Goal: Find specific page/section: Find specific page/section

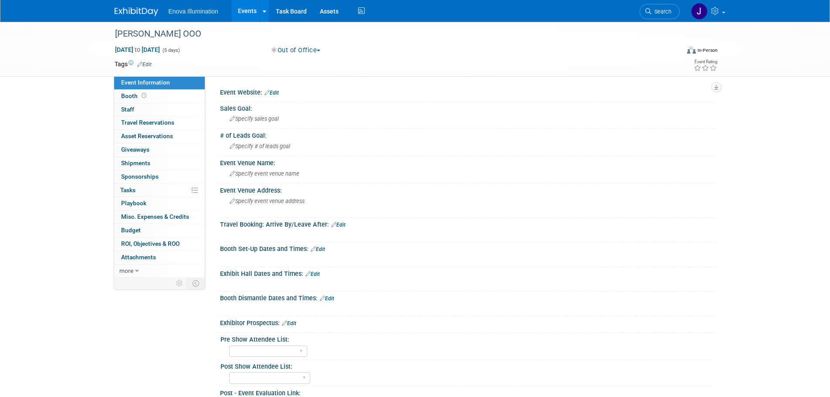
click at [185, 11] on span "Enova Illumination" at bounding box center [194, 11] width 50 height 7
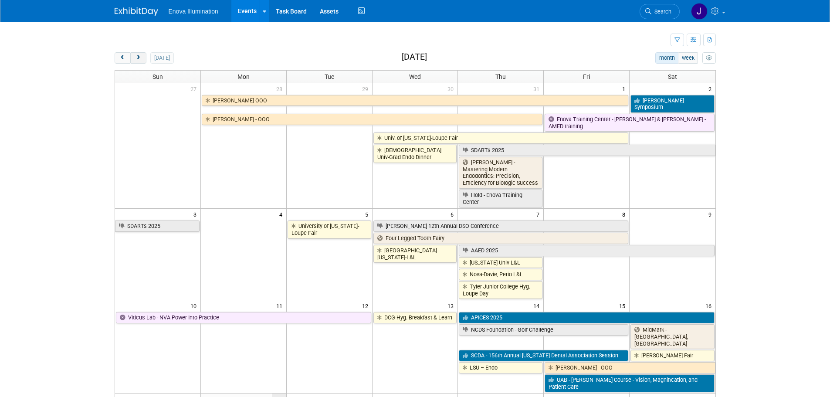
click at [139, 56] on span "next" at bounding box center [138, 58] width 7 height 6
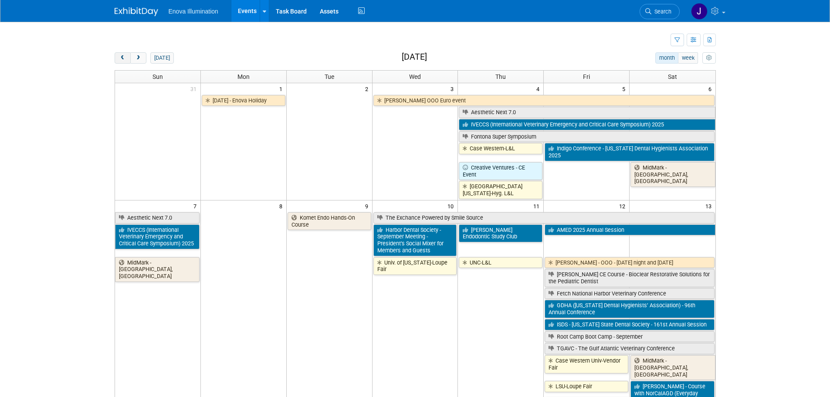
click at [119, 59] on span "prev" at bounding box center [122, 58] width 7 height 6
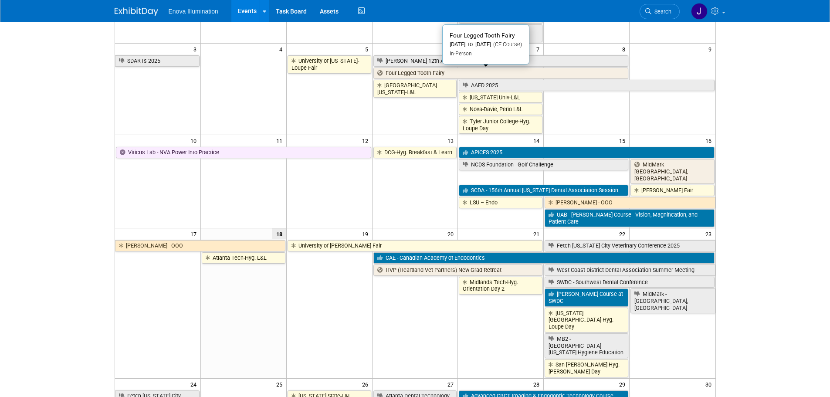
scroll to position [218, 0]
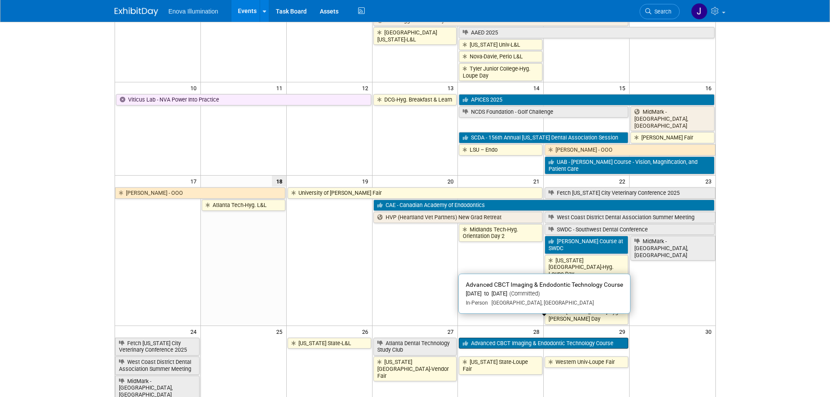
click at [506, 337] on link "Advanced CBCT Imaging & Endodontic Technology Course" at bounding box center [543, 342] width 169 height 11
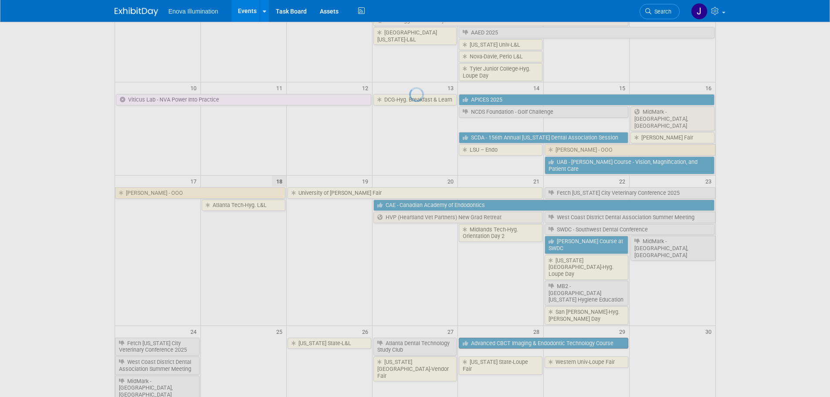
click at [421, 321] on div at bounding box center [415, 198] width 12 height 397
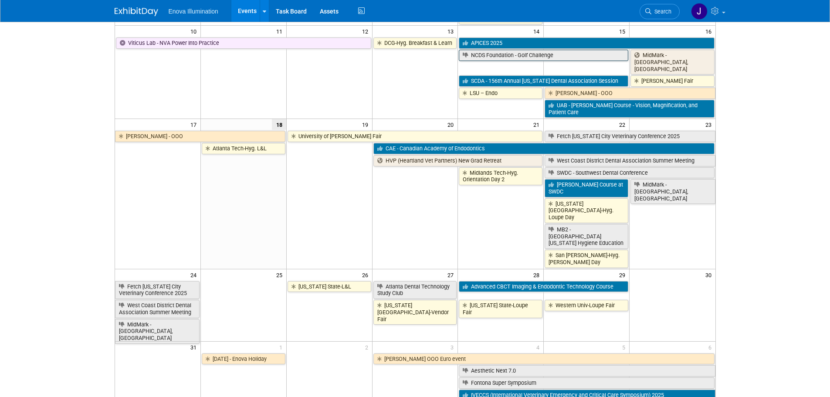
scroll to position [305, 0]
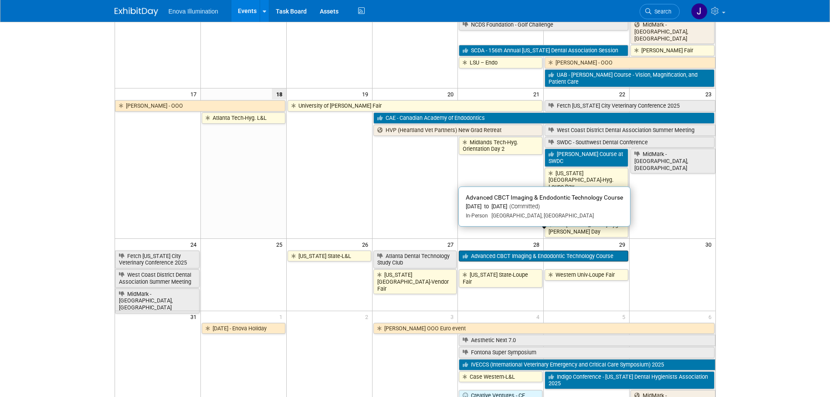
click at [489, 250] on link "Advanced CBCT Imaging & Endodontic Technology Course" at bounding box center [543, 255] width 169 height 11
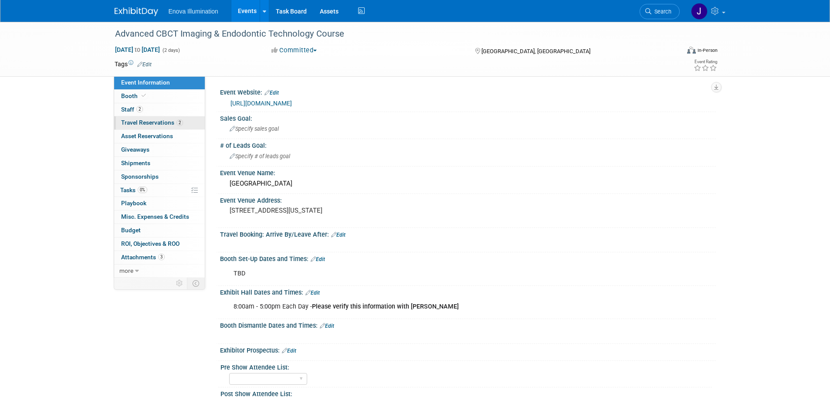
click at [138, 120] on span "Travel Reservations 2" at bounding box center [152, 122] width 62 height 7
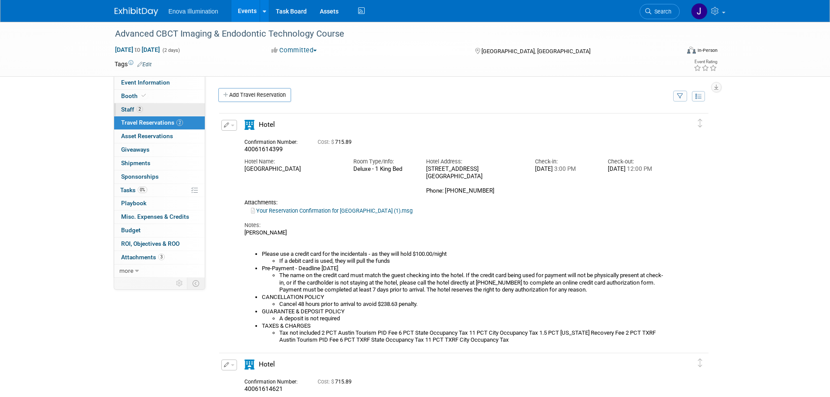
click at [129, 108] on span "Staff 2" at bounding box center [132, 109] width 22 height 7
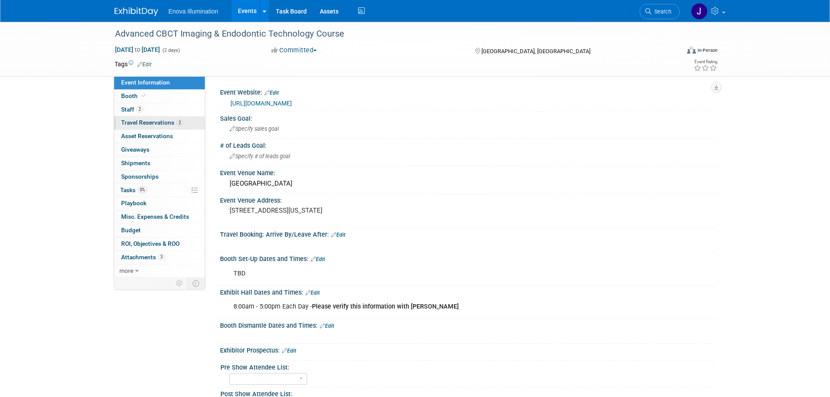
click at [128, 121] on span "Travel Reservations 2" at bounding box center [152, 122] width 62 height 7
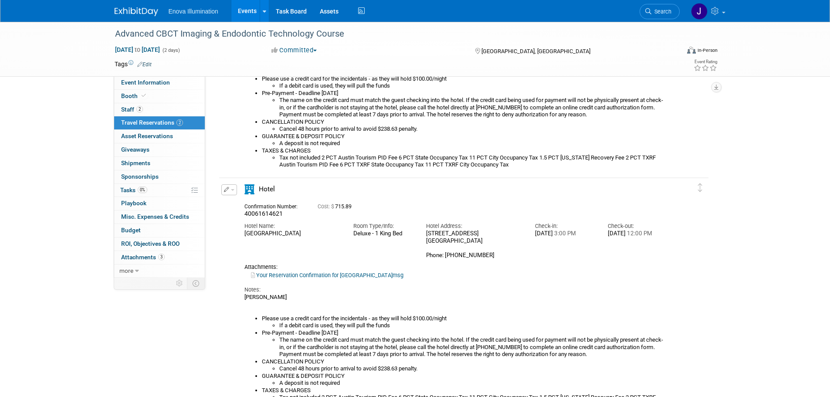
scroll to position [261, 0]
